Goal: Task Accomplishment & Management: Complete application form

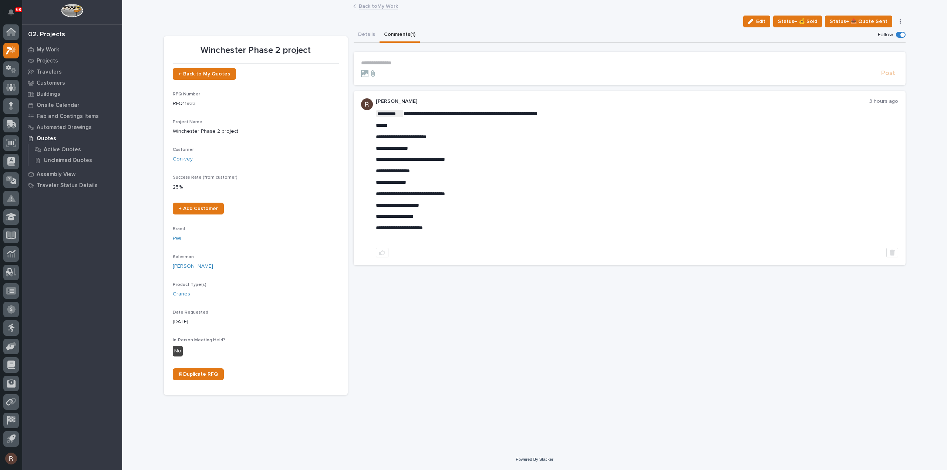
click at [369, 7] on link "Back to My Work" at bounding box center [378, 5] width 39 height 9
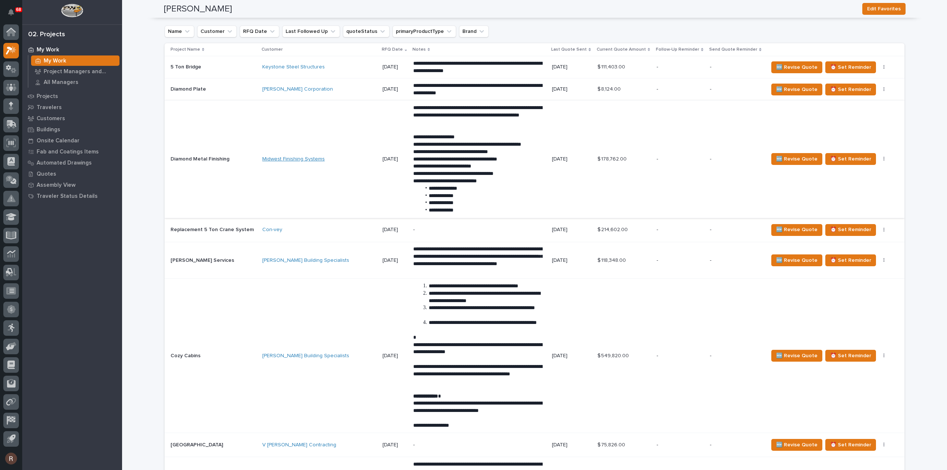
scroll to position [678, 0]
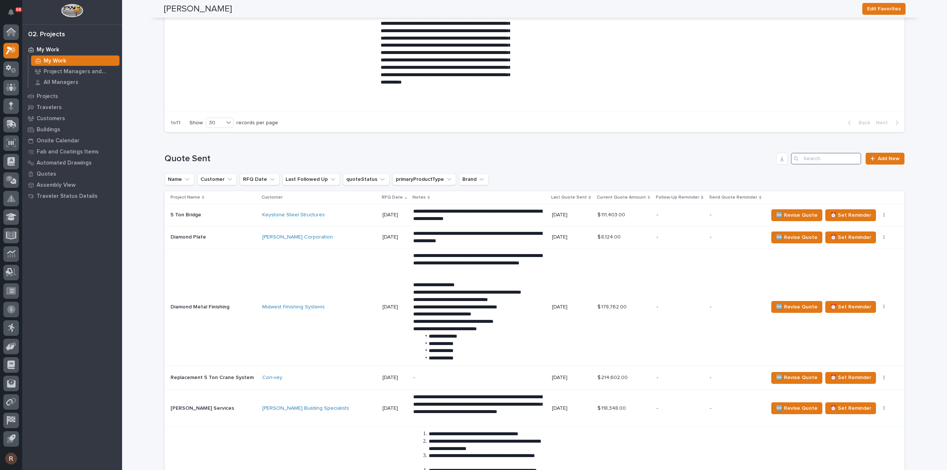
click at [833, 158] on input "Search" at bounding box center [826, 159] width 70 height 12
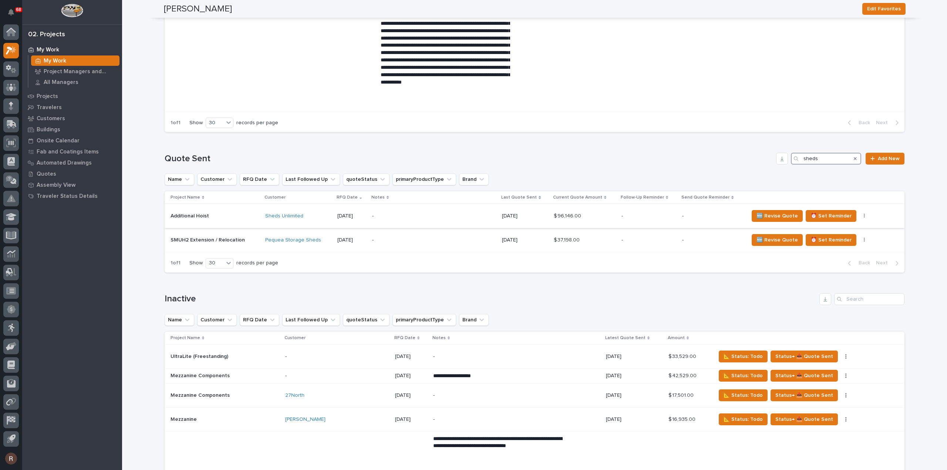
type input "sheds"
click at [702, 214] on p "-" at bounding box center [712, 216] width 60 height 6
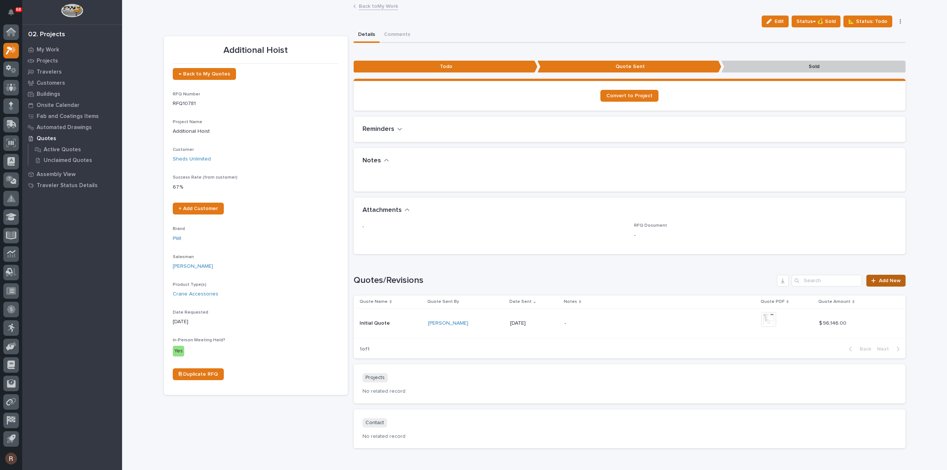
click at [881, 280] on span "Add New" at bounding box center [889, 280] width 22 height 5
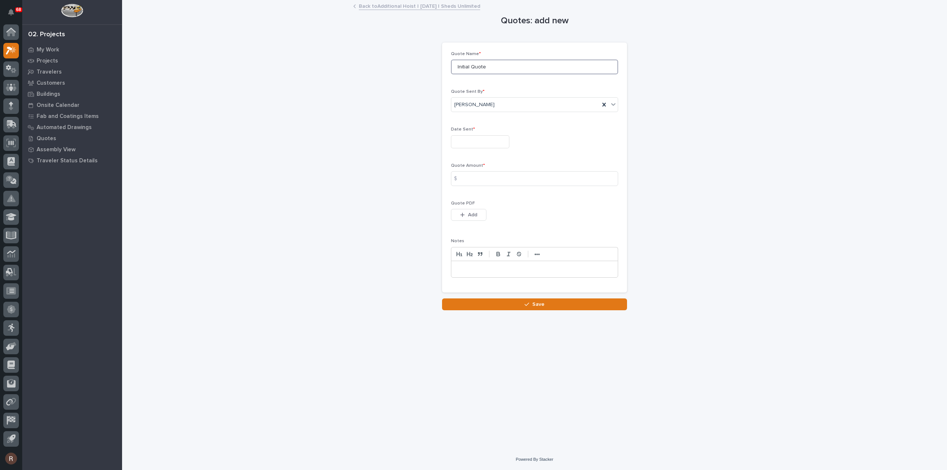
click at [470, 69] on input "Initial Quote" at bounding box center [534, 67] width 167 height 15
drag, startPoint x: 488, startPoint y: 70, endPoint x: 252, endPoint y: 72, distance: 235.5
click at [252, 72] on div "Quotes: add new Loading... Saving… Loading... Saving… Loading... Saving… Quote …" at bounding box center [534, 155] width 741 height 309
type input "R1"
click at [465, 141] on input "text" at bounding box center [480, 141] width 58 height 13
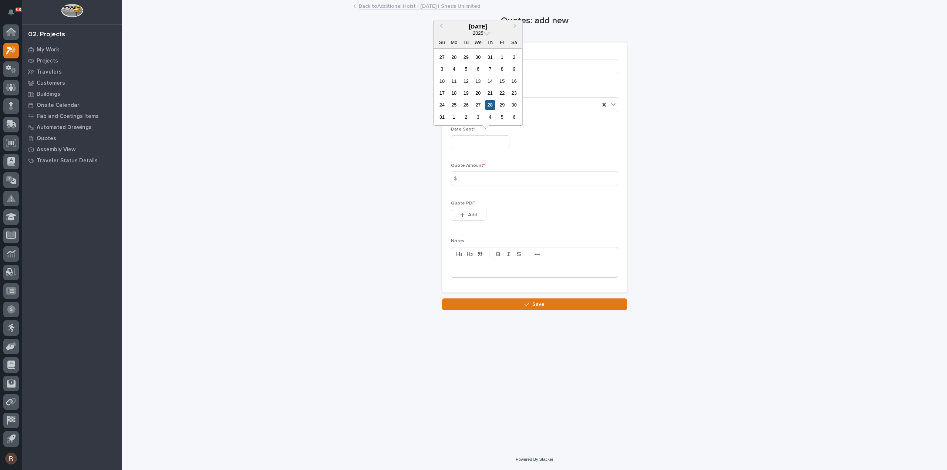
drag, startPoint x: 488, startPoint y: 105, endPoint x: 475, endPoint y: 148, distance: 43.9
click at [488, 106] on div "28" at bounding box center [490, 105] width 10 height 10
type input "**********"
click at [467, 174] on input at bounding box center [534, 178] width 167 height 15
type input "101410"
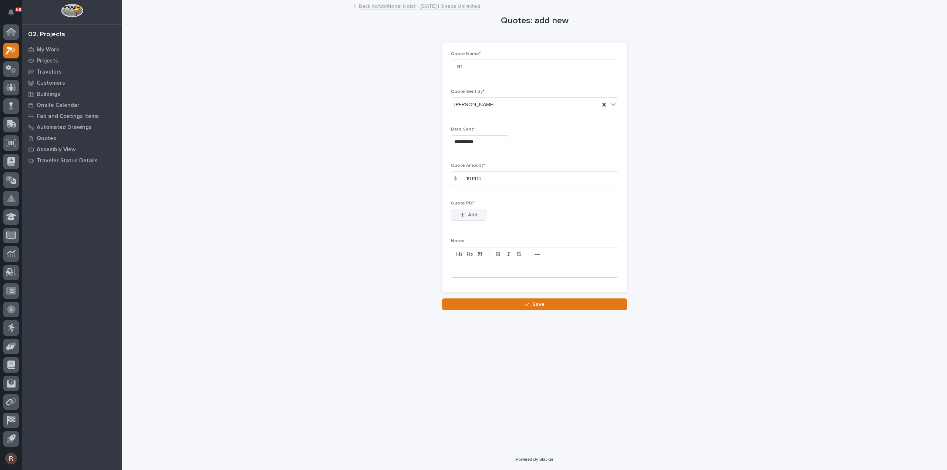
click at [470, 218] on button "Add" at bounding box center [468, 215] width 35 height 12
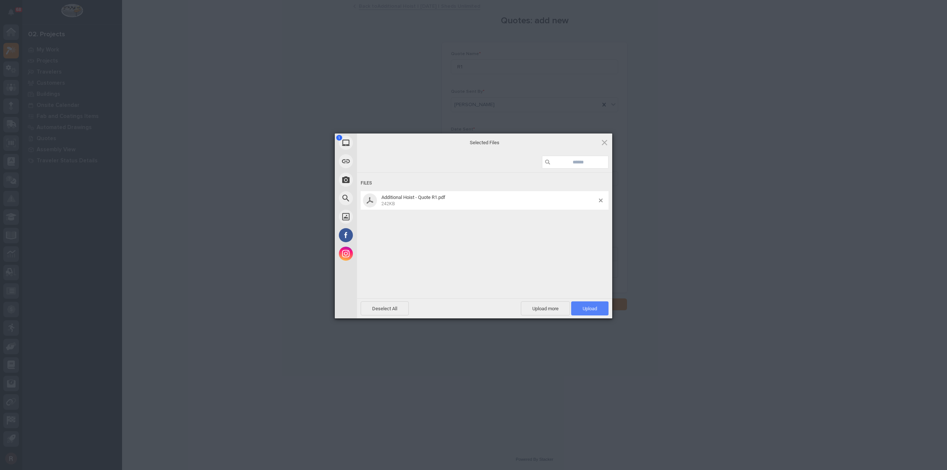
click at [594, 303] on span "Upload 1" at bounding box center [589, 308] width 37 height 14
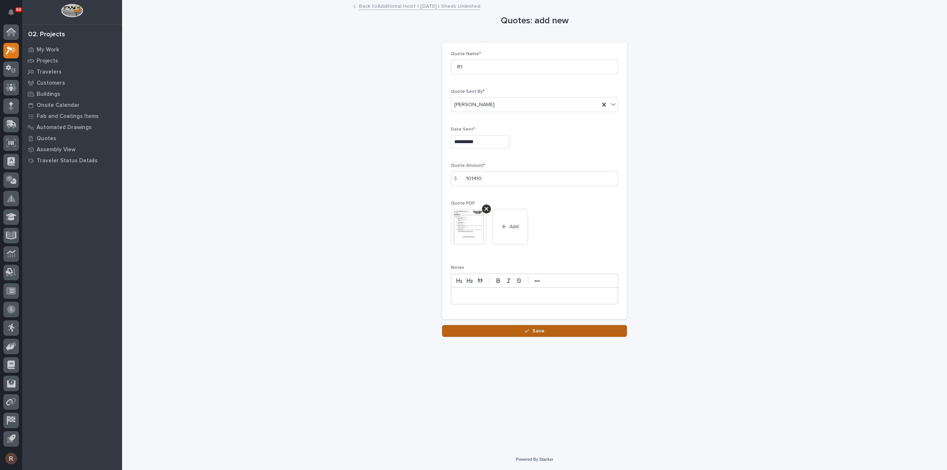
click at [602, 329] on button "Save" at bounding box center [534, 331] width 185 height 12
